Goal: Transaction & Acquisition: Purchase product/service

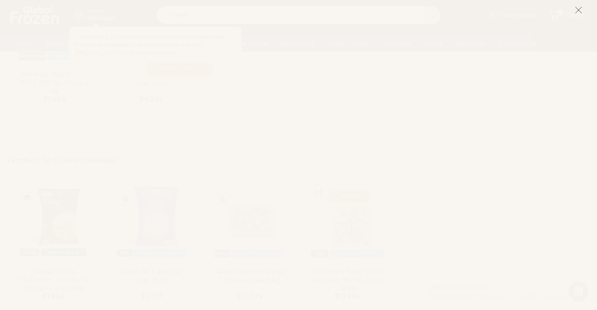
scroll to position [712, 0]
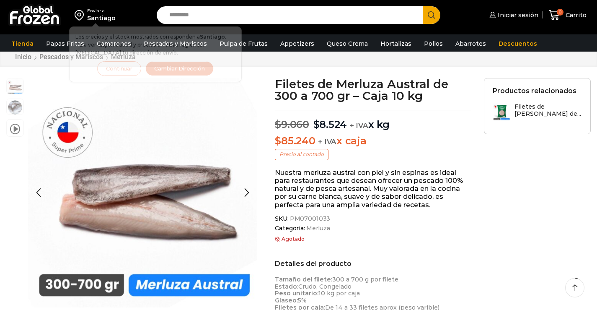
scroll to position [42, 0]
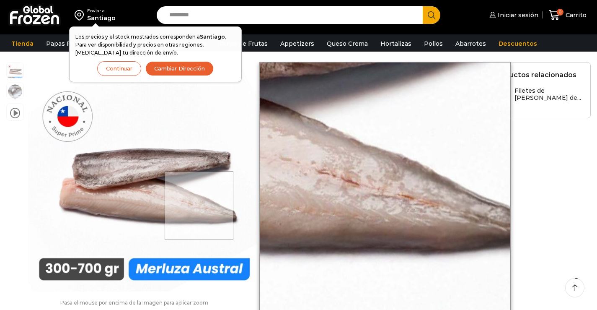
click at [0, 0] on div at bounding box center [0, 0] width 0 height 0
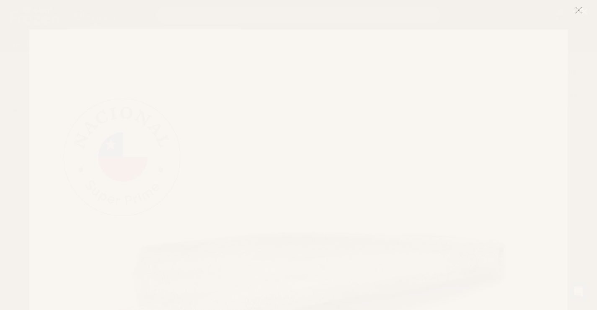
scroll to position [209, 0]
click at [579, 13] on icon at bounding box center [579, 10] width 8 height 8
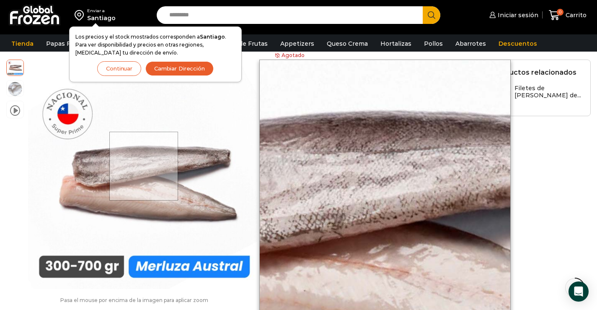
click at [145, 166] on div at bounding box center [143, 166] width 69 height 69
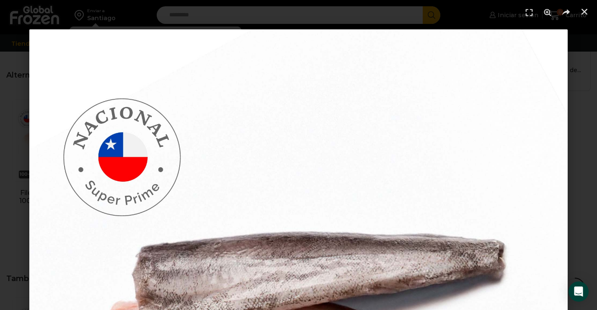
scroll to position [545, 0]
click at [582, 11] on icon "Cerrar (Esc)" at bounding box center [584, 12] width 8 height 8
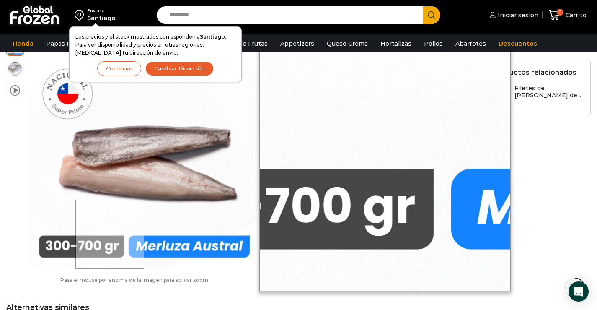
scroll to position [292, 0]
